Goal: Task Accomplishment & Management: Manage account settings

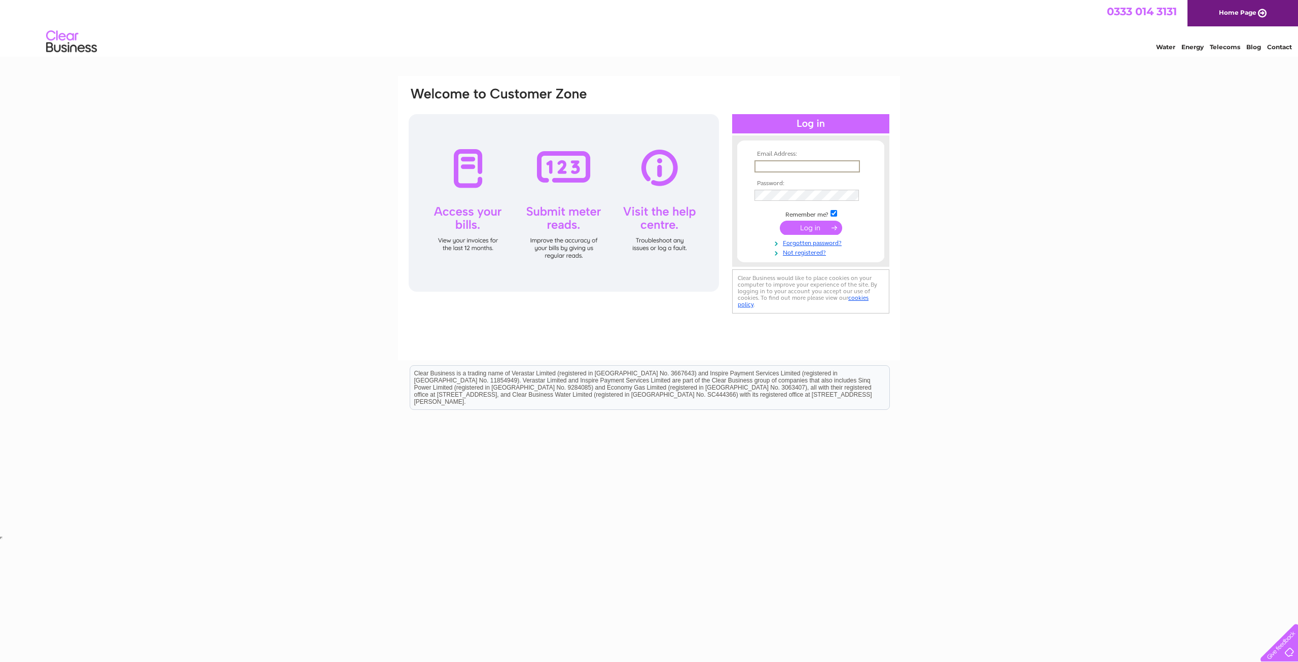
click at [778, 170] on input "text" at bounding box center [807, 166] width 105 height 12
type input "europetyresltd@gmail.com"
click at [825, 187] on td at bounding box center [811, 195] width 118 height 16
click at [780, 221] on input "submit" at bounding box center [811, 228] width 62 height 14
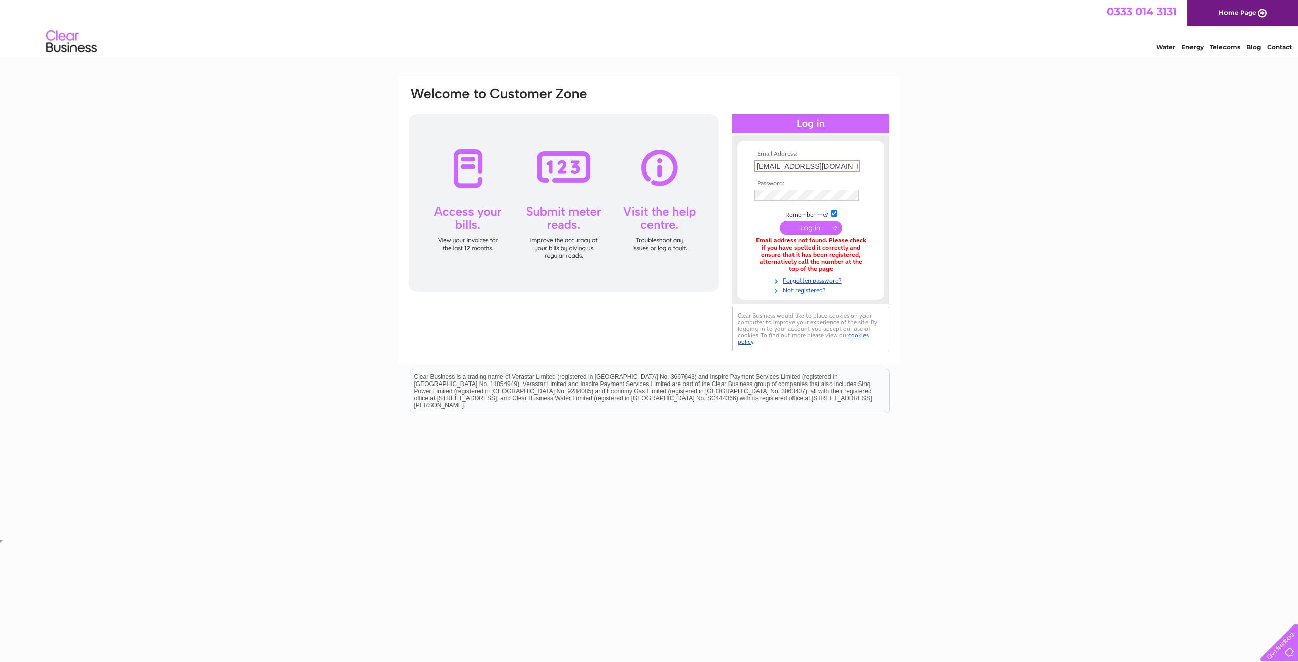
drag, startPoint x: 847, startPoint y: 166, endPoint x: 674, endPoint y: 160, distance: 173.6
click at [674, 160] on div "Email Address: europetyresltd@gmail.com Password:" at bounding box center [649, 219] width 483 height 267
click at [809, 281] on link "Forgotten password?" at bounding box center [812, 280] width 115 height 10
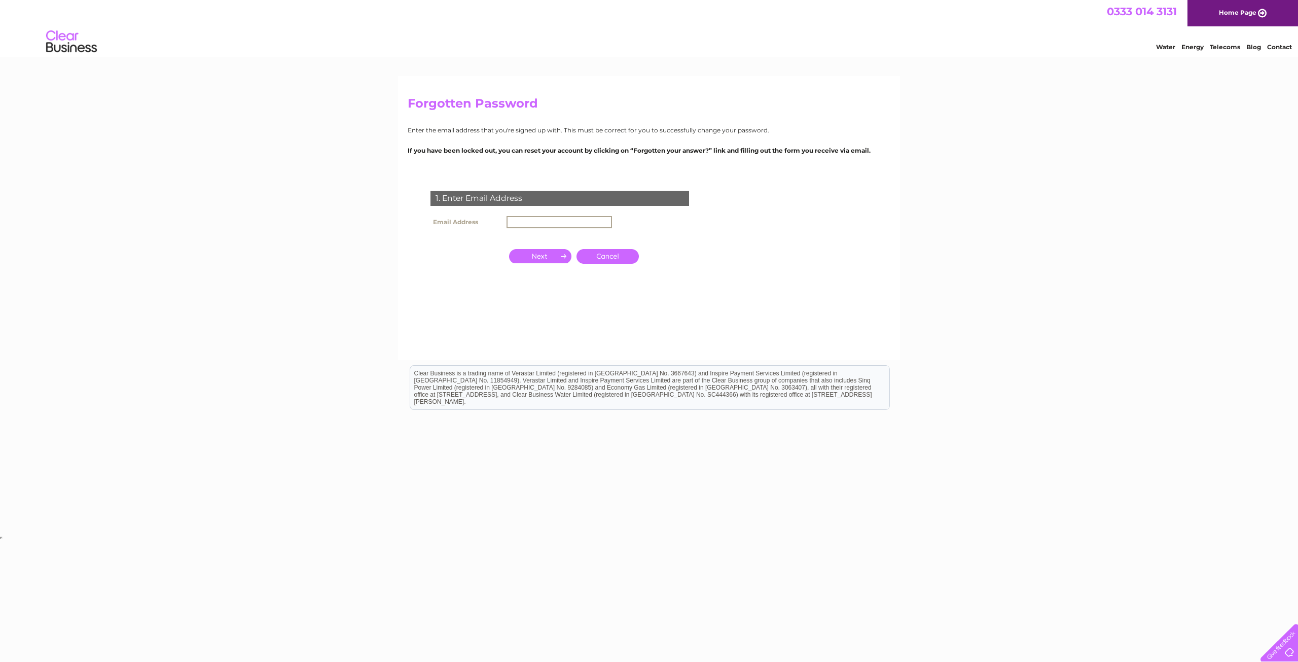
click at [539, 221] on input "text" at bounding box center [559, 222] width 105 height 12
type input "europetyresltd@gmail.com"
click at [544, 258] on input "button" at bounding box center [540, 255] width 62 height 14
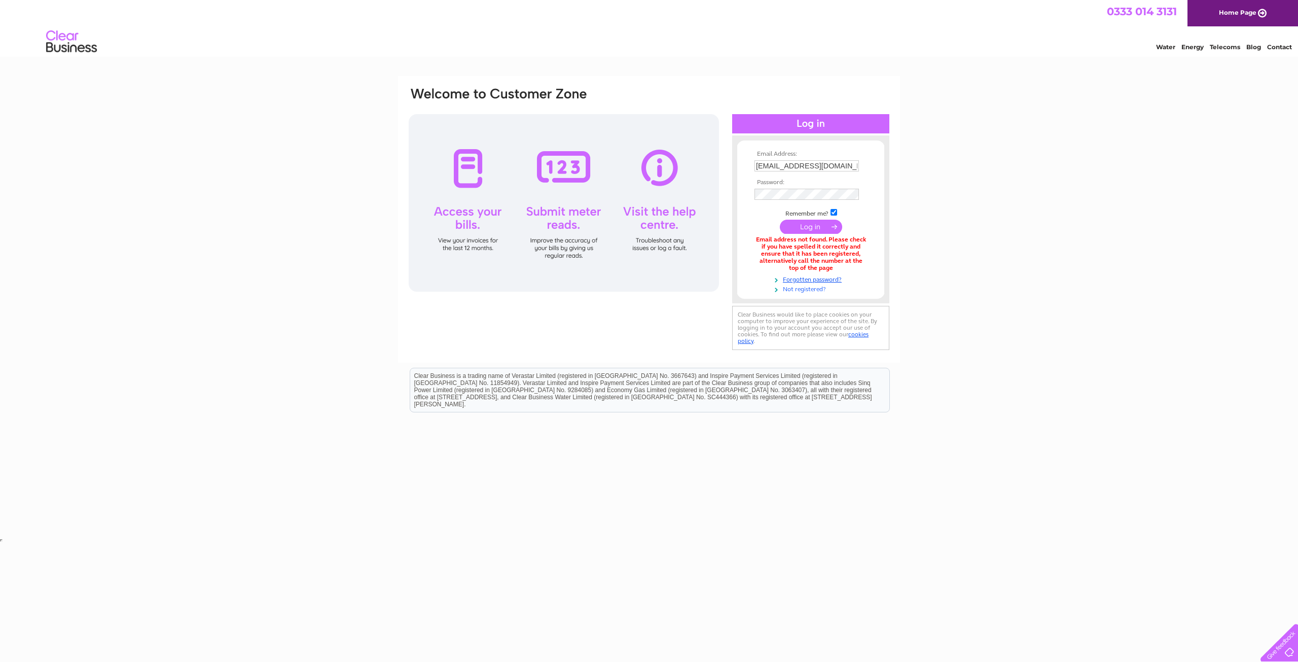
click at [793, 288] on link "Not registered?" at bounding box center [812, 289] width 115 height 10
